Goal: Browse casually

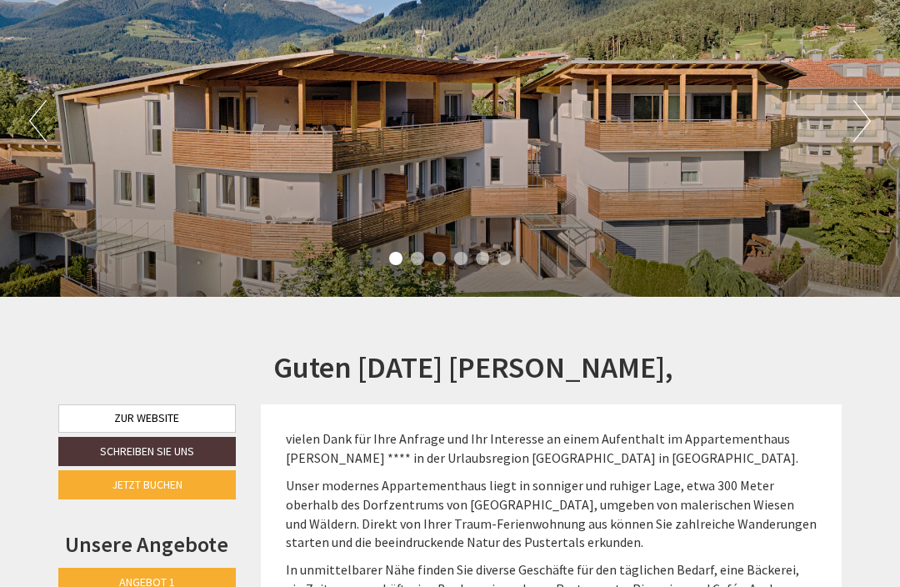
scroll to position [180, 0]
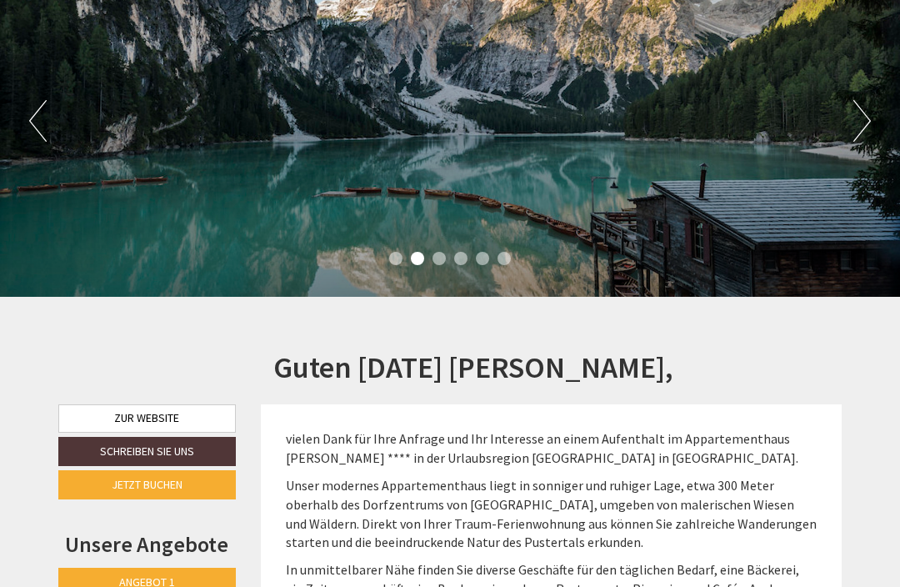
click at [870, 115] on button "Next" at bounding box center [863, 121] width 18 height 42
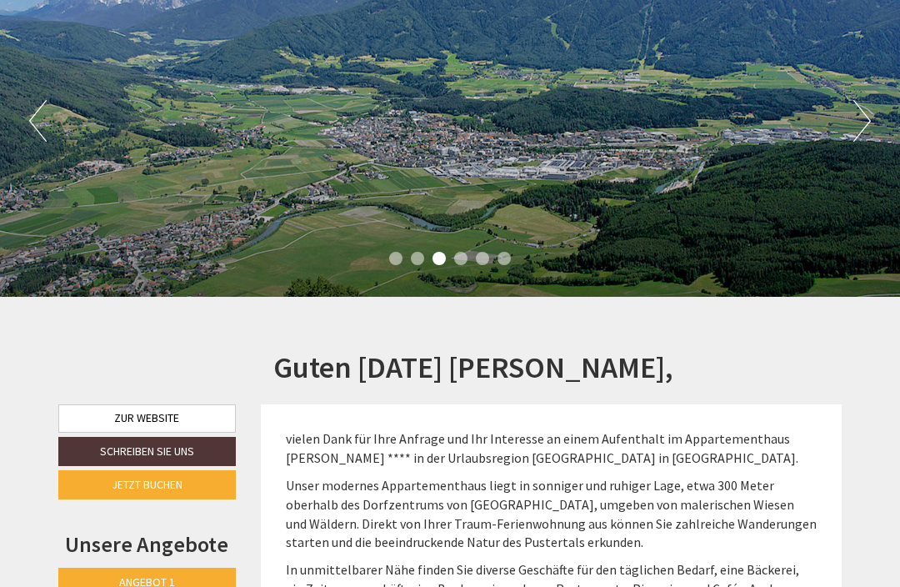
click at [859, 128] on button "Next" at bounding box center [863, 121] width 18 height 42
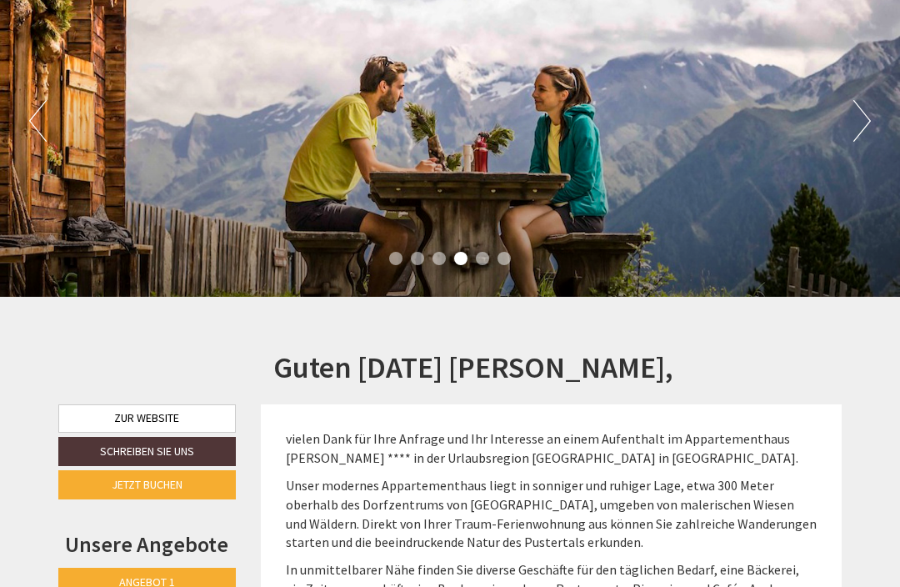
click at [857, 126] on button "Next" at bounding box center [863, 121] width 18 height 42
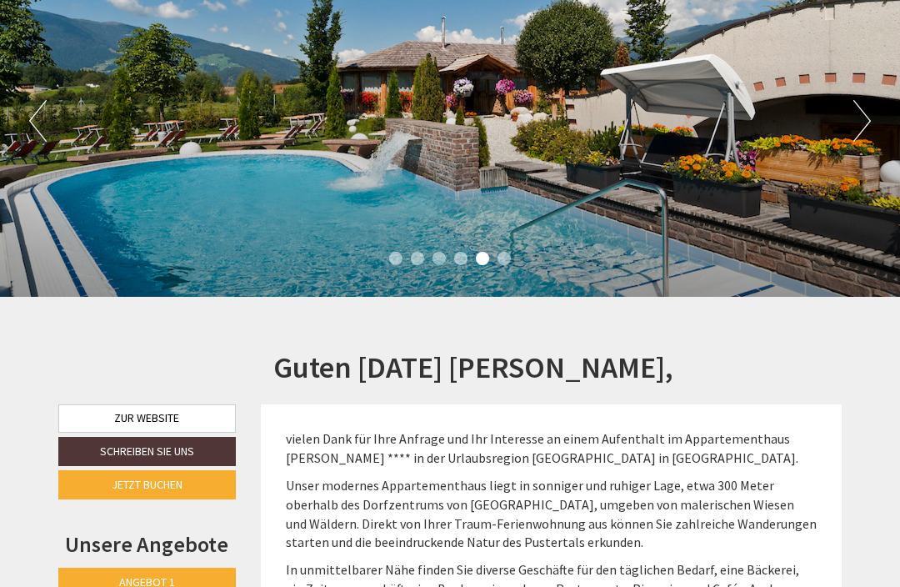
click at [862, 126] on button "Next" at bounding box center [863, 121] width 18 height 42
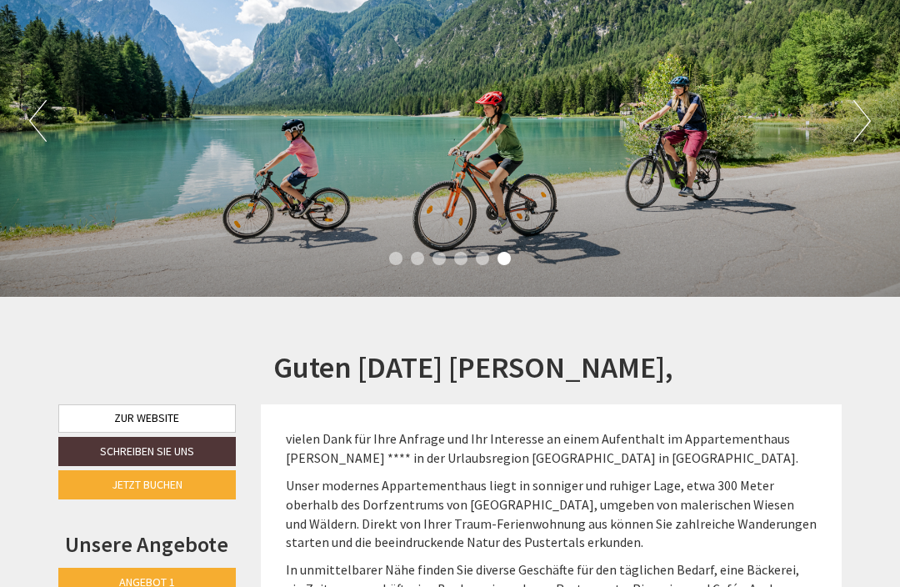
click at [868, 122] on button "Next" at bounding box center [863, 121] width 18 height 42
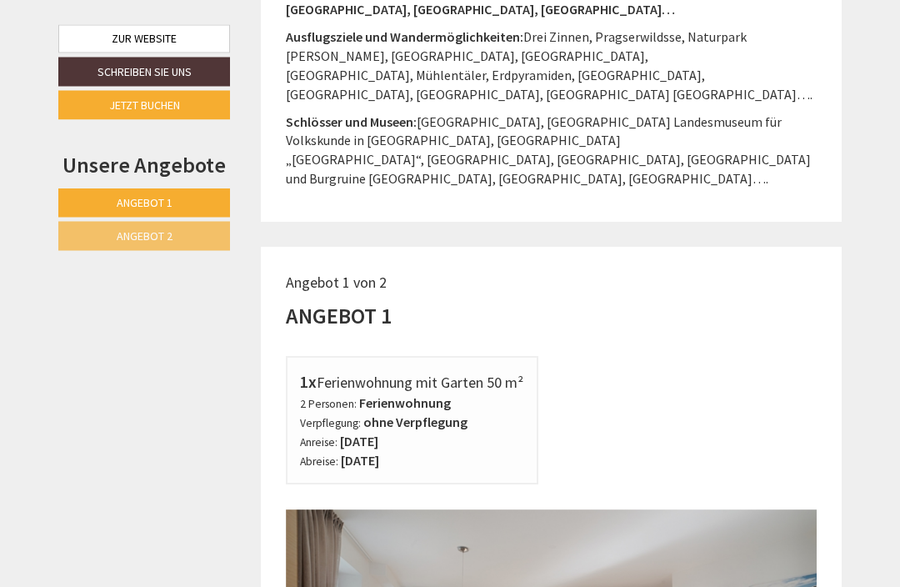
scroll to position [1662, 0]
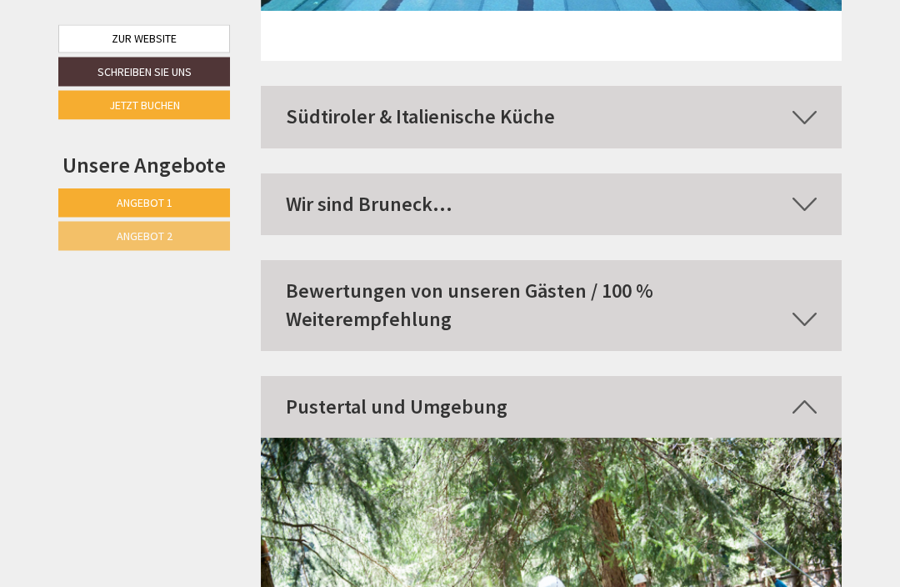
scroll to position [8313, 0]
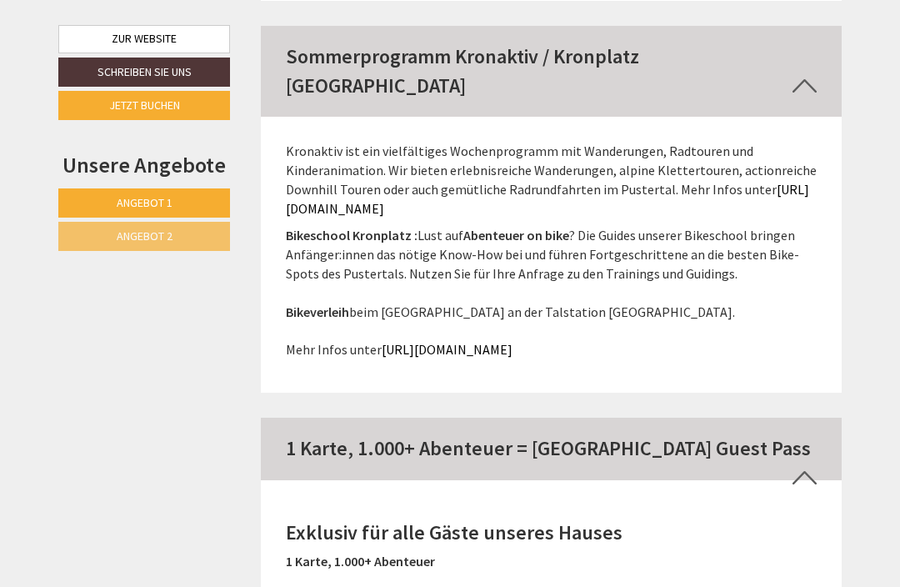
scroll to position [5959, 0]
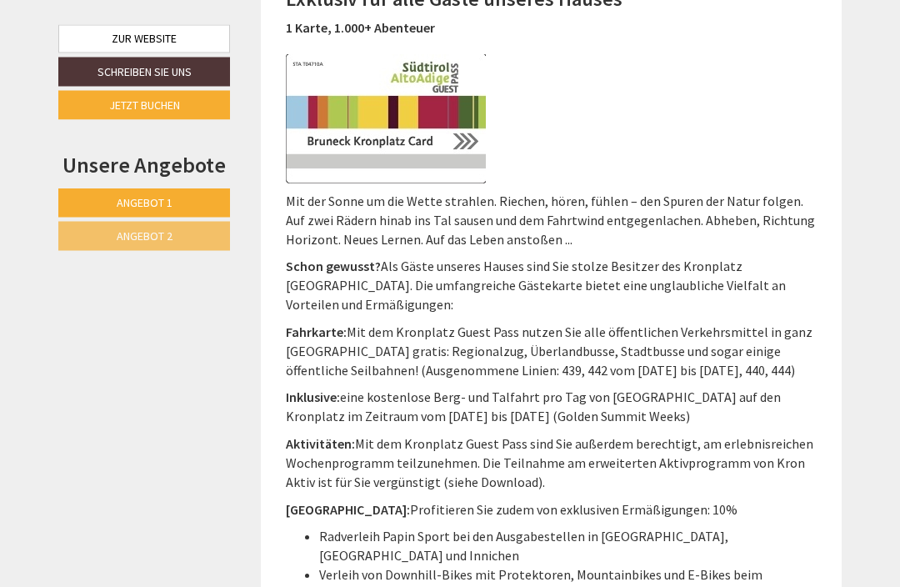
scroll to position [6499, 0]
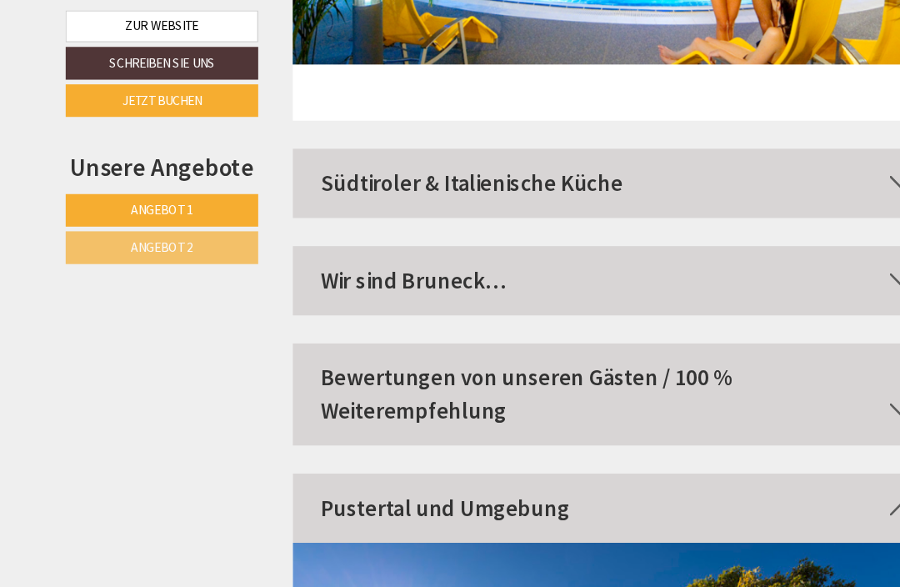
scroll to position [8920, 0]
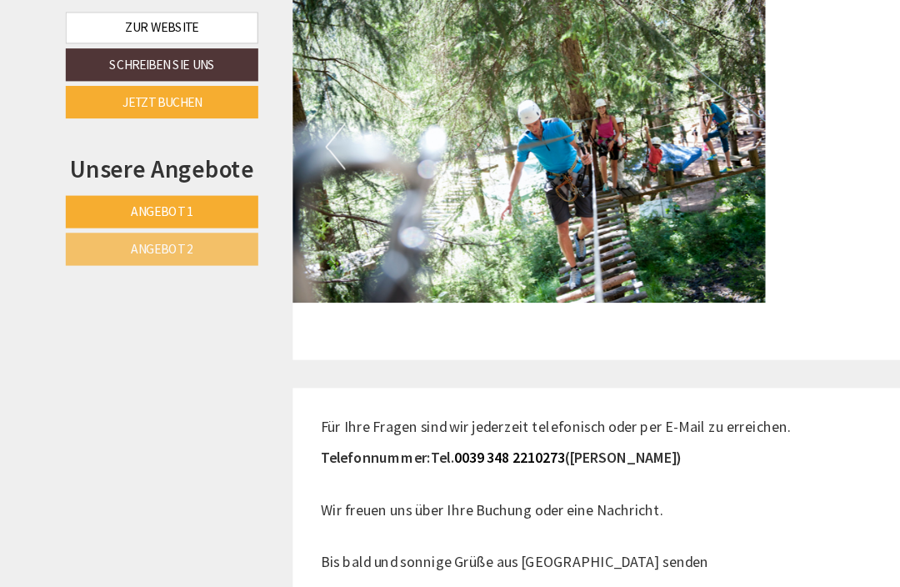
scroll to position [8915, 0]
